Goal: Transaction & Acquisition: Purchase product/service

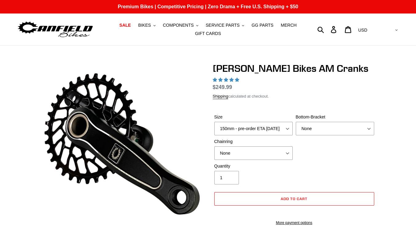
select select "highest-rating"
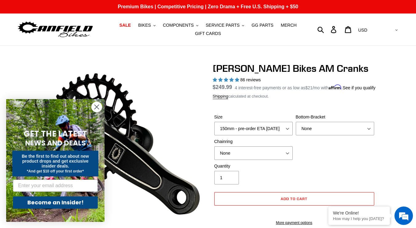
click at [94, 105] on circle "Close dialog" at bounding box center [97, 107] width 10 height 10
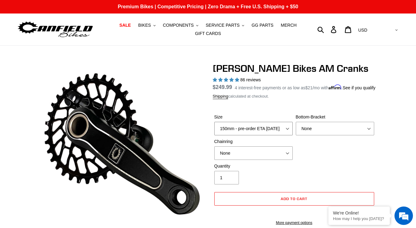
click at [285, 135] on select "150mm - pre-order ETA [DATE] 155mm - pre-order ETA [DATE] 160mm - pre-order ETA…" at bounding box center [253, 129] width 78 height 14
select select "155mm - pre-order ETA [DATE]"
click at [214, 129] on select "150mm - pre-order ETA [DATE] 155mm - pre-order ETA [DATE] 160mm - pre-order ETA…" at bounding box center [253, 129] width 78 height 14
click at [339, 135] on select "None BSA Threaded 68/73mm Press Fit PF92" at bounding box center [335, 129] width 78 height 14
select select "Press Fit PF92"
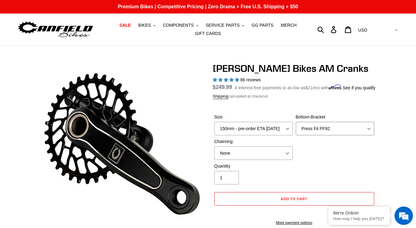
click at [296, 129] on select "None BSA Threaded 68/73mm Press Fit PF92" at bounding box center [335, 129] width 78 height 14
click at [346, 162] on div "Size 150mm - pre-order ETA [DATE] 155mm - pre-order ETA [DATE] 160mm - pre-orde…" at bounding box center [294, 138] width 163 height 49
click at [276, 158] on select "None 30t Round (Boost 148) 30t Oval (Boost 148) 32t Round (Boost 148) 32t Oval …" at bounding box center [253, 154] width 78 height 14
click at [344, 163] on div "Size 150mm - pre-order ETA [DATE] 155mm - pre-order ETA [DATE] 160mm - pre-orde…" at bounding box center [294, 138] width 163 height 49
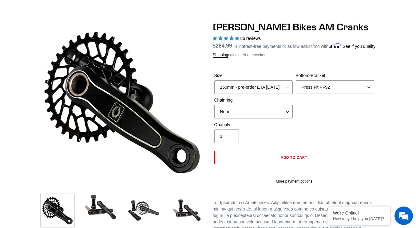
scroll to position [105, 0]
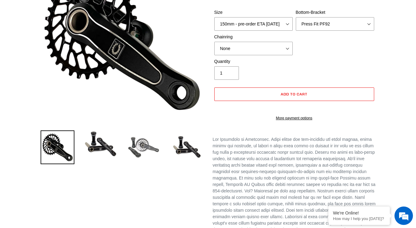
click at [142, 144] on img at bounding box center [144, 148] width 34 height 34
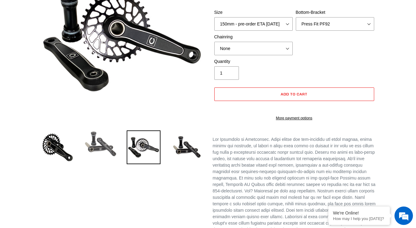
click at [107, 147] on img at bounding box center [101, 144] width 34 height 27
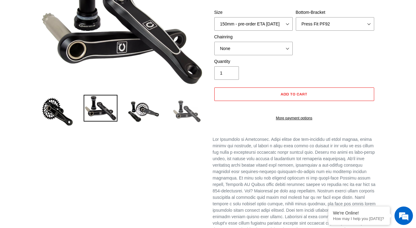
click at [184, 108] on img at bounding box center [187, 112] width 34 height 34
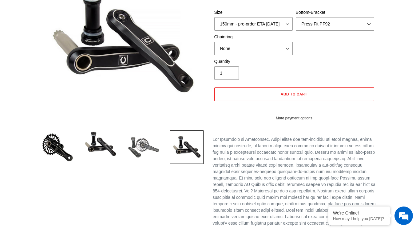
click at [141, 145] on img at bounding box center [144, 148] width 34 height 34
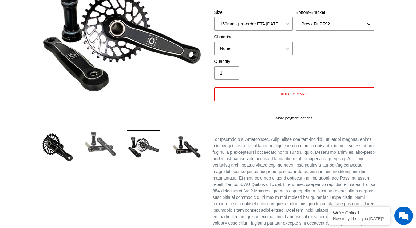
click at [102, 145] on img at bounding box center [101, 144] width 34 height 27
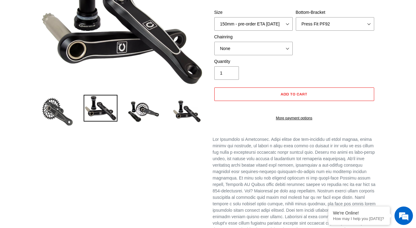
click at [69, 119] on img at bounding box center [58, 112] width 34 height 34
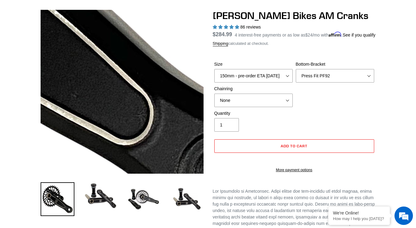
scroll to position [0, 0]
